Goal: Information Seeking & Learning: Learn about a topic

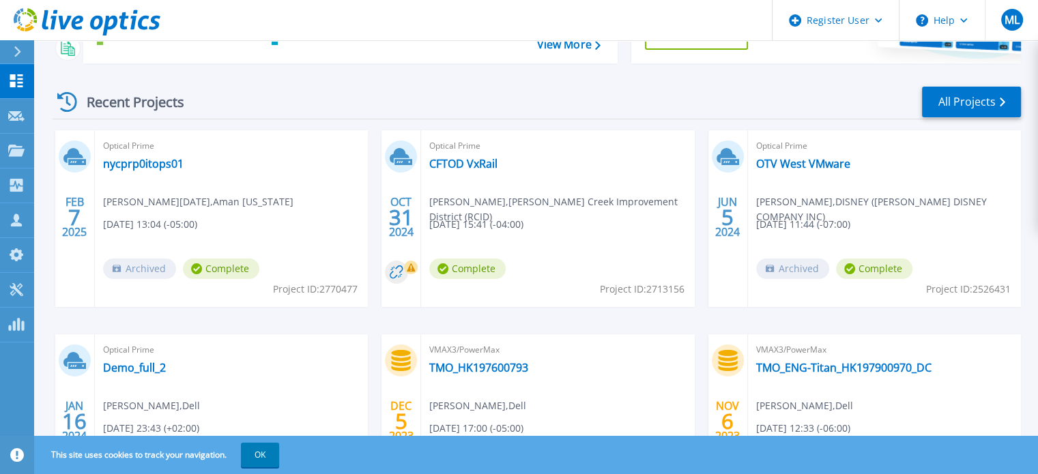
scroll to position [205, 0]
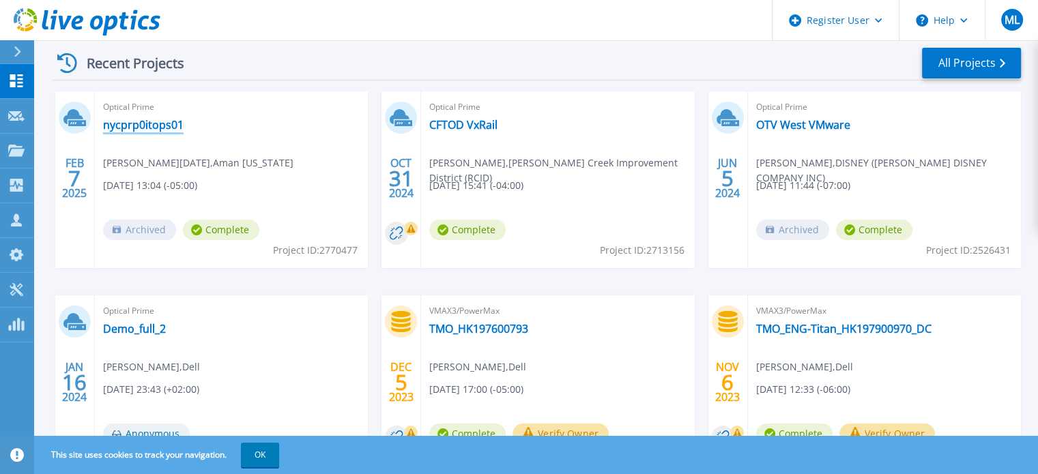
click at [152, 129] on link "nycprp0itops01" at bounding box center [143, 125] width 81 height 14
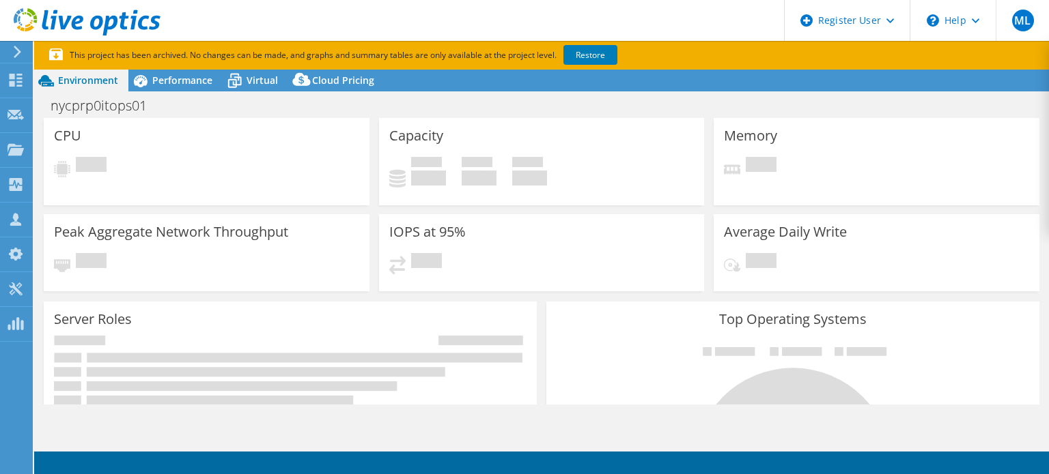
select select "USD"
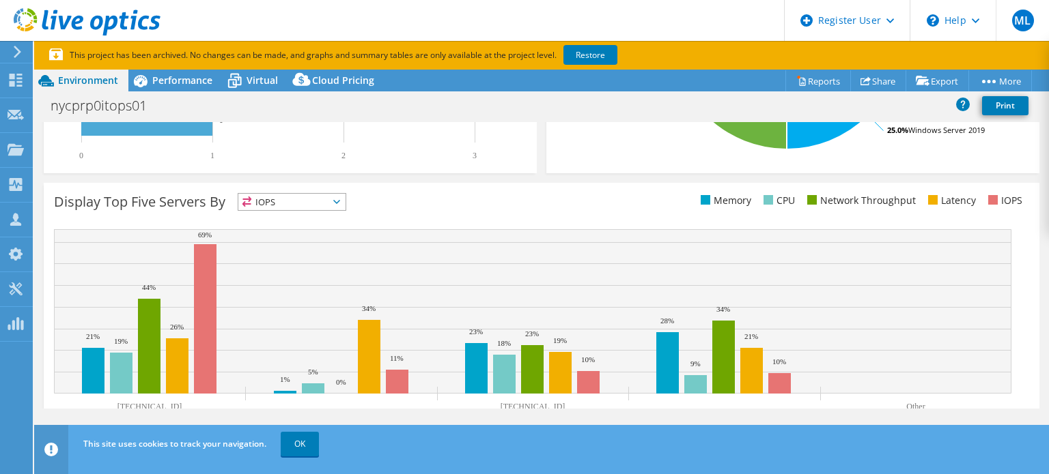
scroll to position [508, 0]
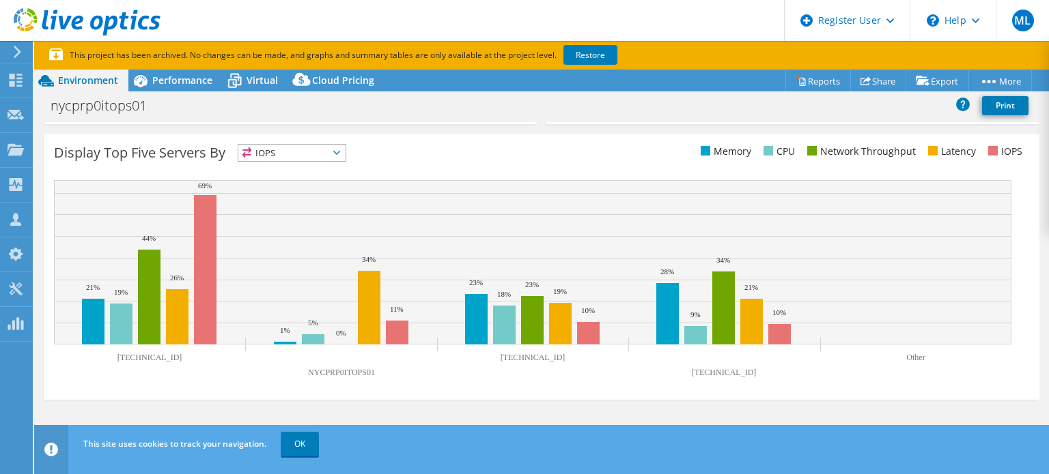
click at [294, 151] on span "IOPS" at bounding box center [291, 153] width 107 height 16
click at [395, 173] on div "Display Top Five Servers By IOPS IOPS" at bounding box center [541, 267] width 995 height 266
click at [370, 319] on rect at bounding box center [369, 308] width 23 height 74
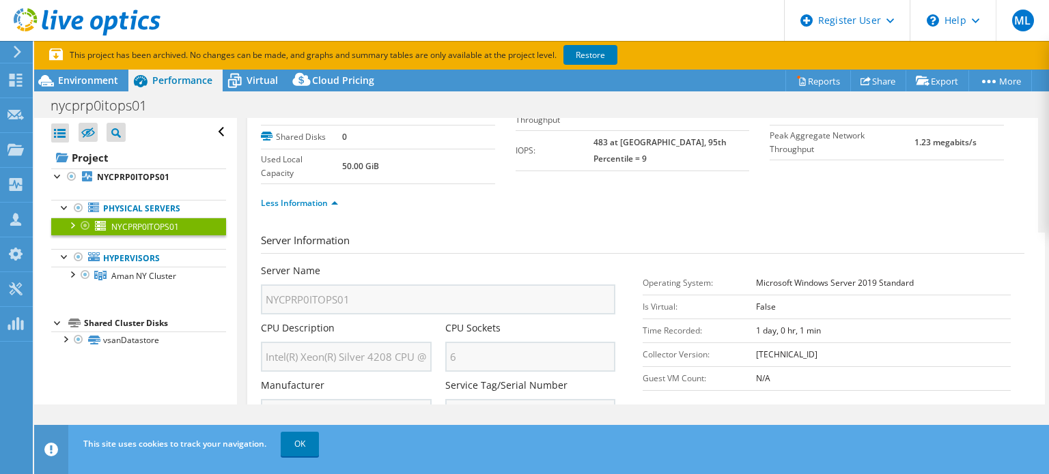
scroll to position [0, 0]
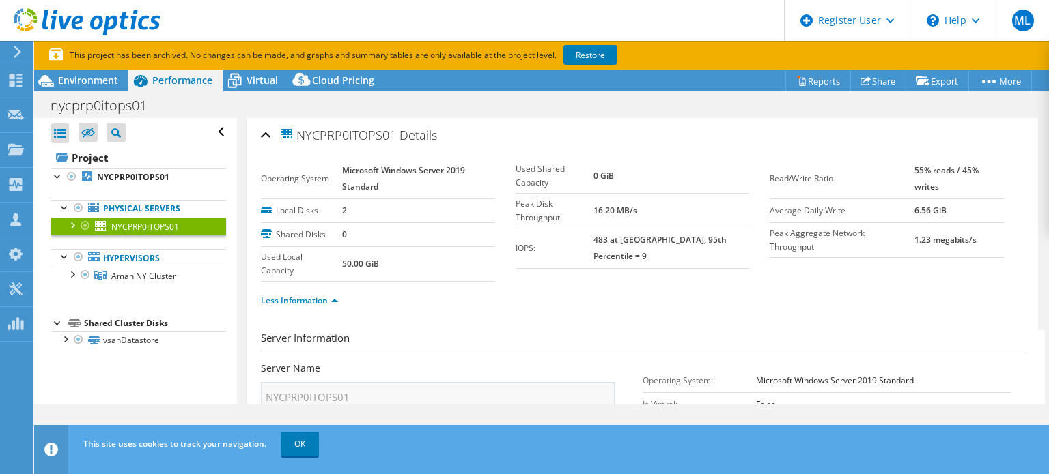
click at [207, 131] on div "Open All Close All Hide Excluded Nodes Project Tree Filter" at bounding box center [138, 132] width 175 height 29
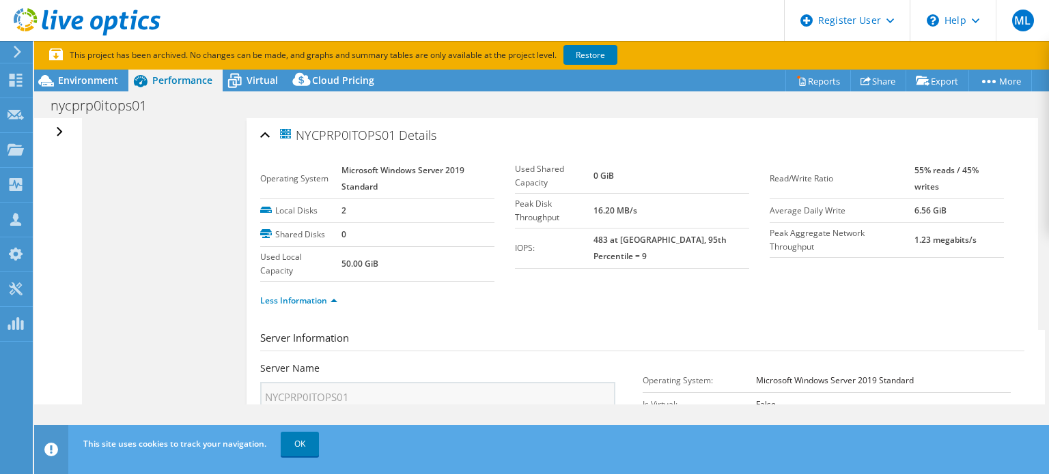
click at [59, 130] on div "Open All Close All Hide Excluded Nodes Project Tree Filter" at bounding box center [61, 132] width 20 height 29
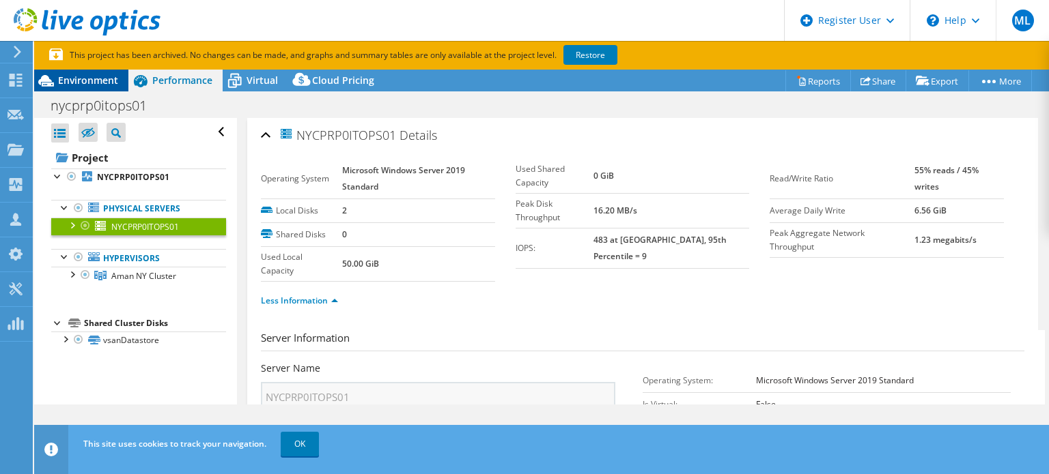
click at [73, 76] on span "Environment" at bounding box center [88, 80] width 60 height 13
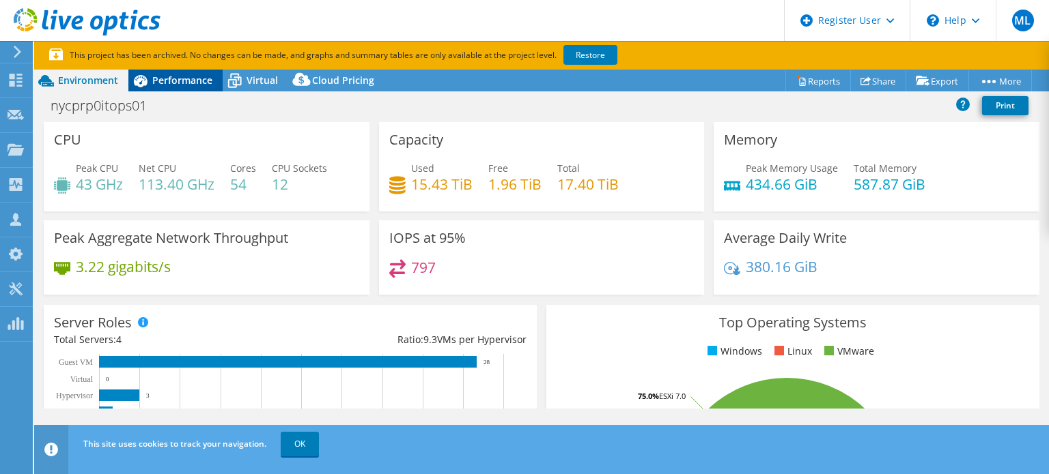
click at [172, 76] on span "Performance" at bounding box center [182, 80] width 60 height 13
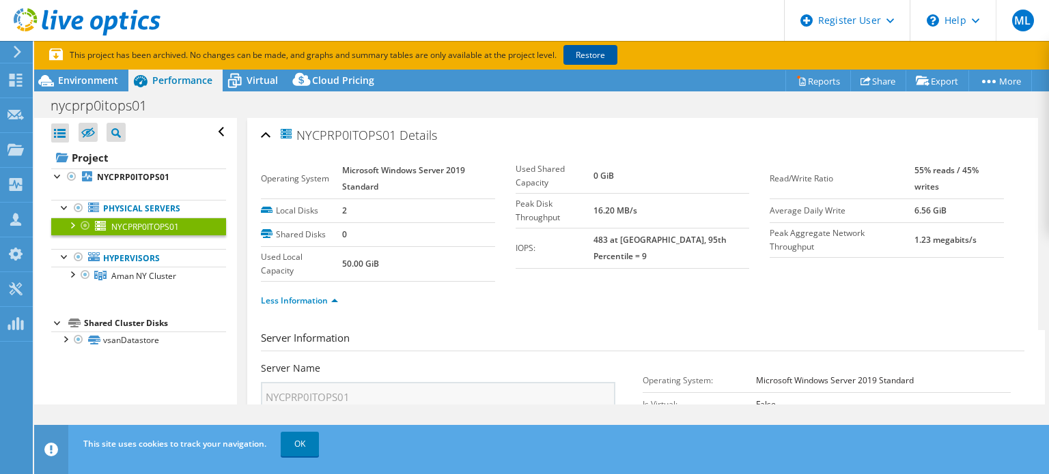
click at [596, 53] on link "Restore" at bounding box center [590, 55] width 54 height 20
click at [70, 25] on icon at bounding box center [87, 22] width 147 height 28
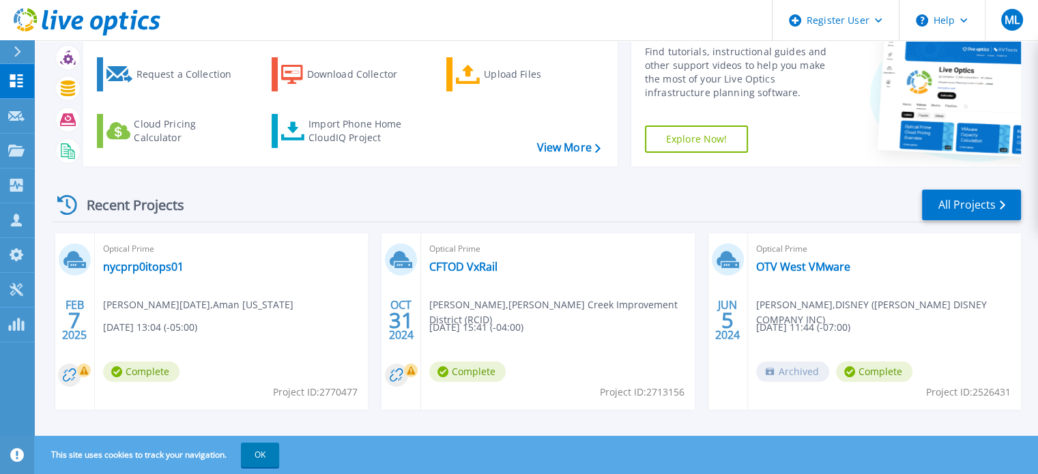
scroll to position [205, 0]
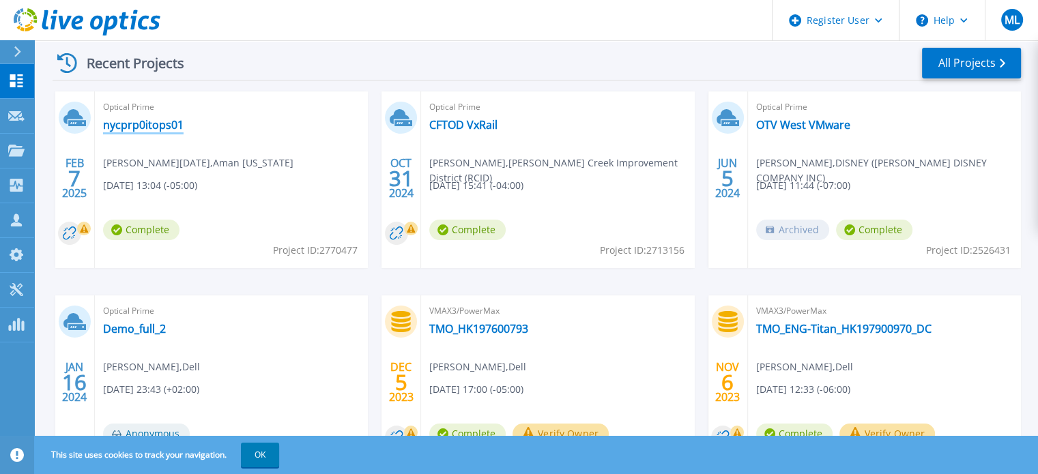
click at [162, 121] on link "nycprp0itops01" at bounding box center [143, 125] width 81 height 14
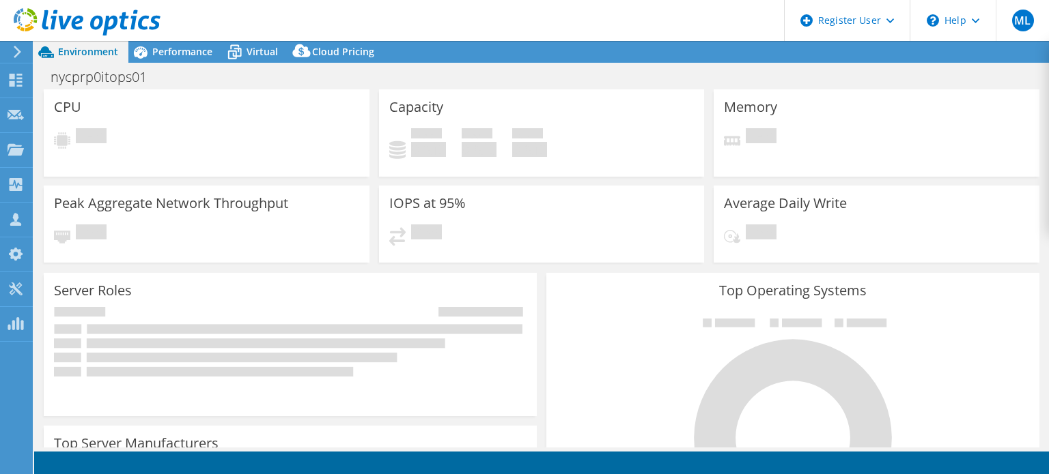
select select "USD"
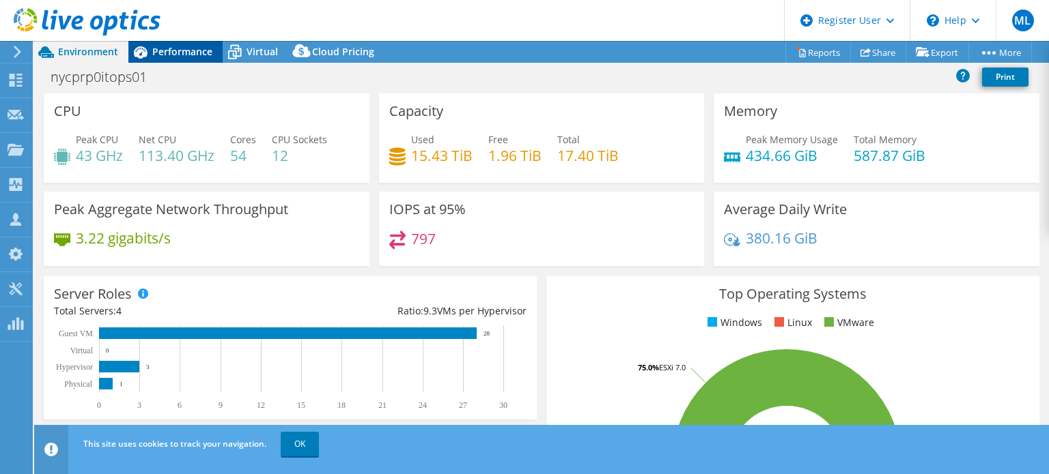
click at [145, 47] on icon at bounding box center [140, 52] width 24 height 24
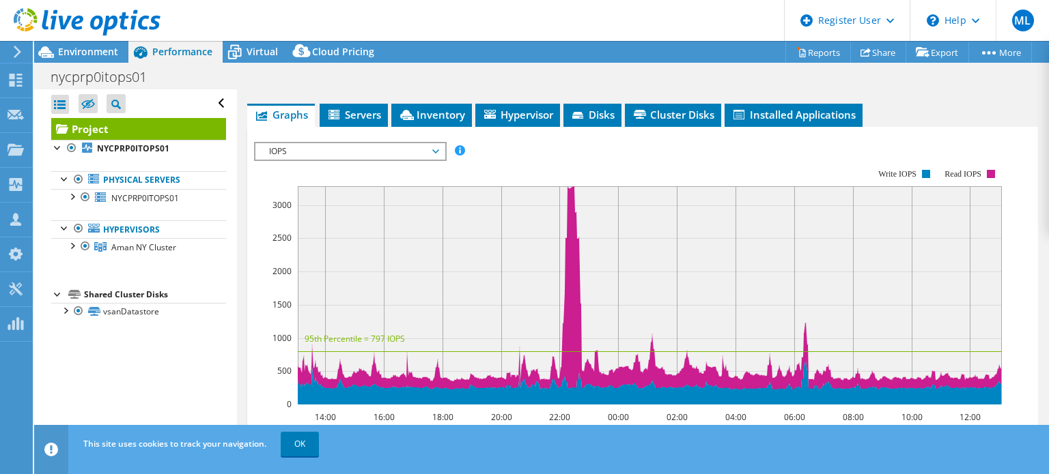
scroll to position [273, 0]
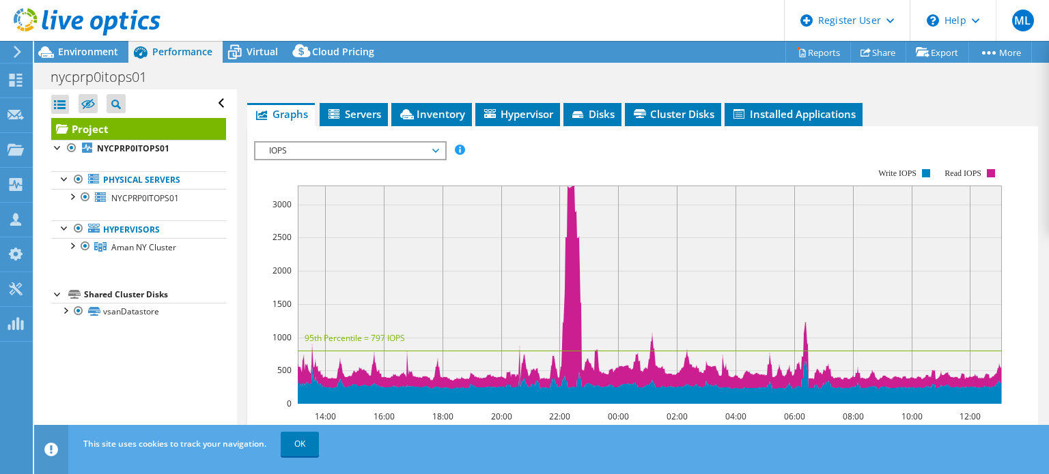
click at [397, 152] on span "IOPS" at bounding box center [349, 151] width 175 height 16
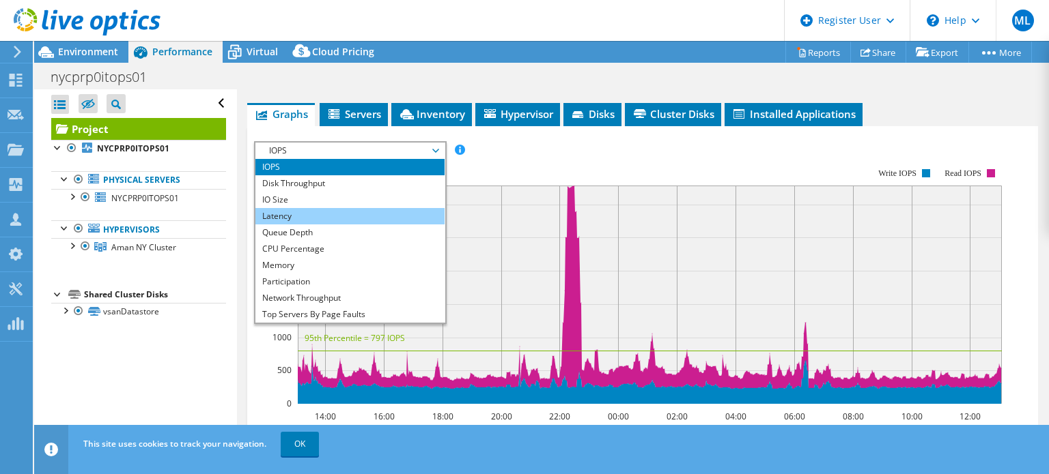
click at [352, 208] on li "Latency" at bounding box center [349, 216] width 189 height 16
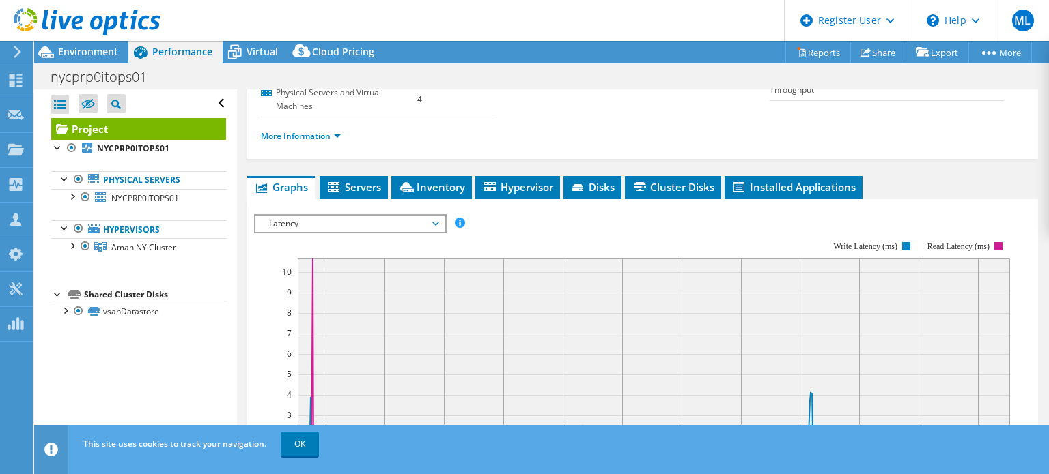
scroll to position [137, 0]
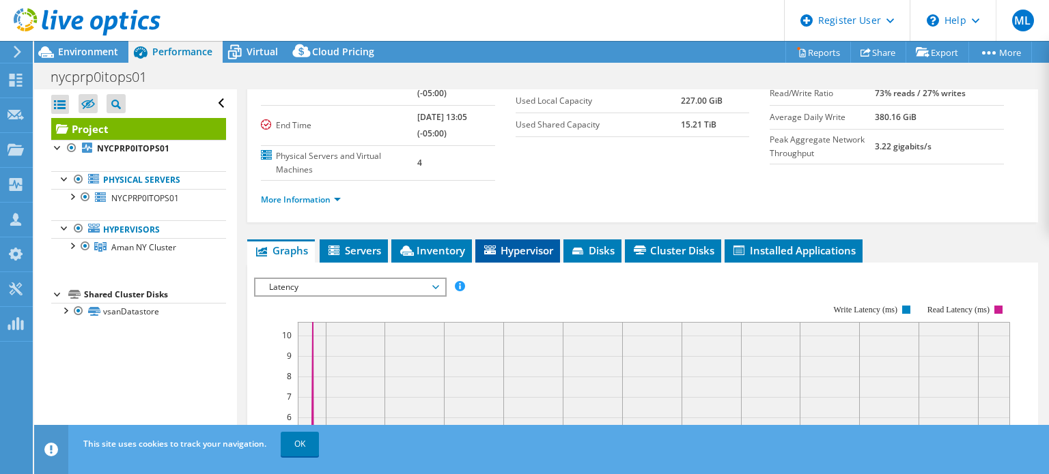
click at [511, 245] on span "Hypervisor" at bounding box center [517, 251] width 71 height 14
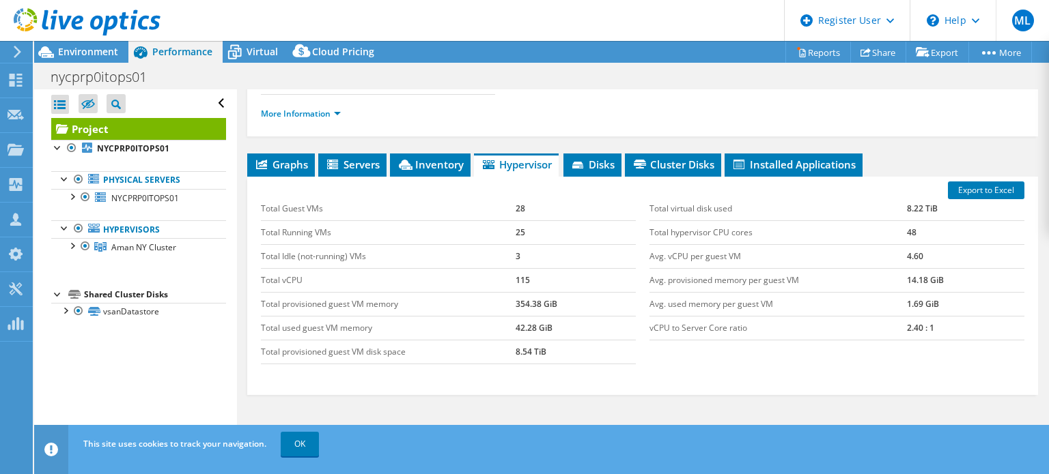
scroll to position [291, 0]
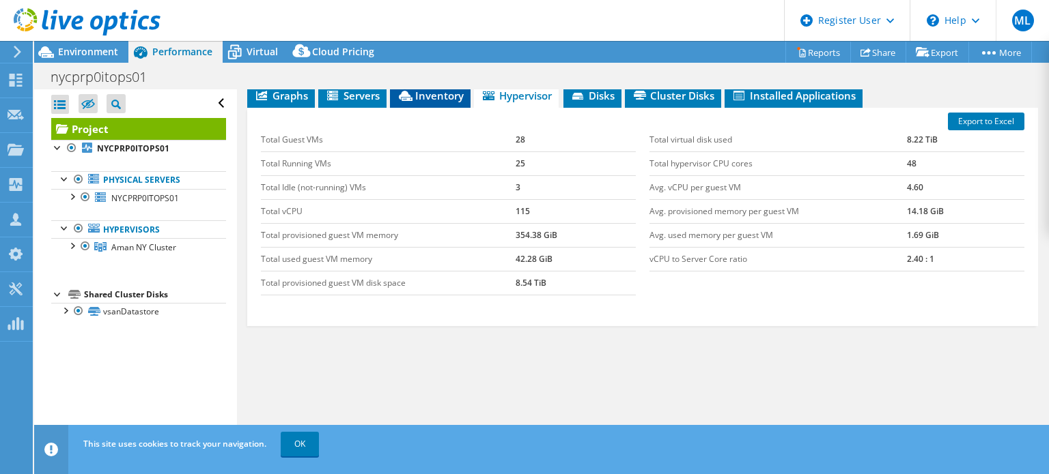
click at [431, 91] on span "Inventory" at bounding box center [430, 96] width 67 height 14
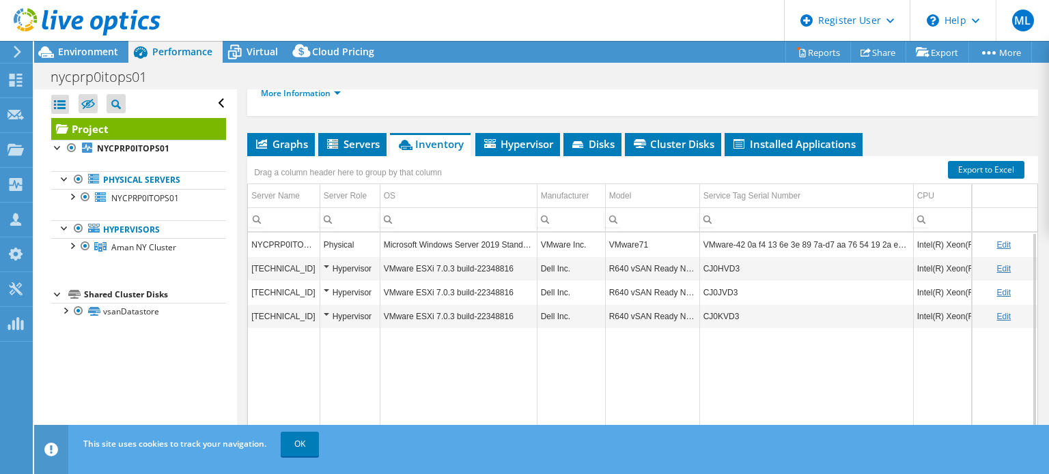
scroll to position [223, 0]
